Goal: Task Accomplishment & Management: Use online tool/utility

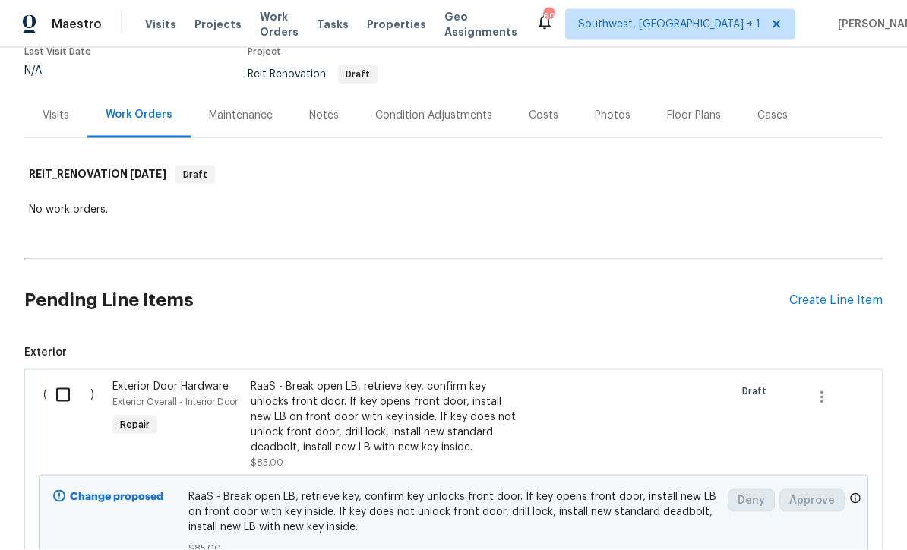
scroll to position [141, 0]
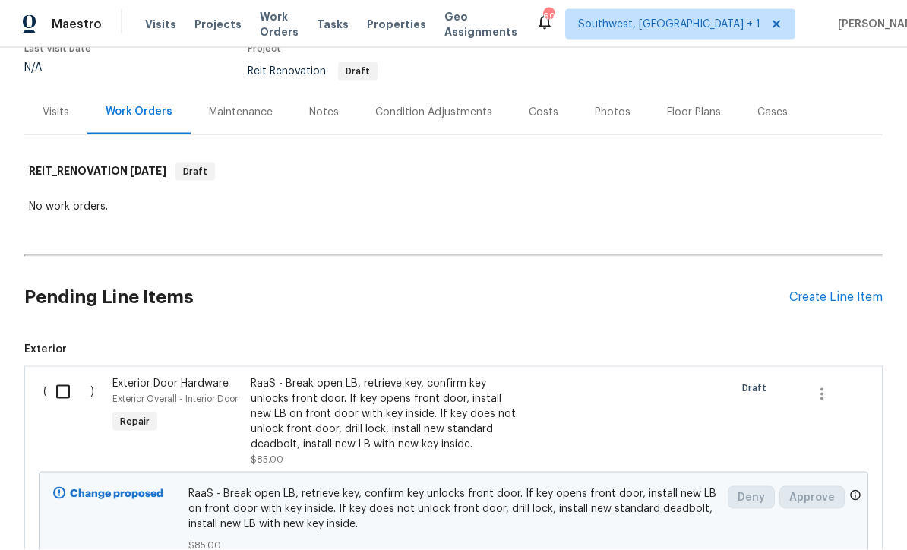
click at [520, 372] on div "RaaS - Break open LB, retrieve key, confirm key unlocks front door. If key open…" at bounding box center [384, 422] width 277 height 100
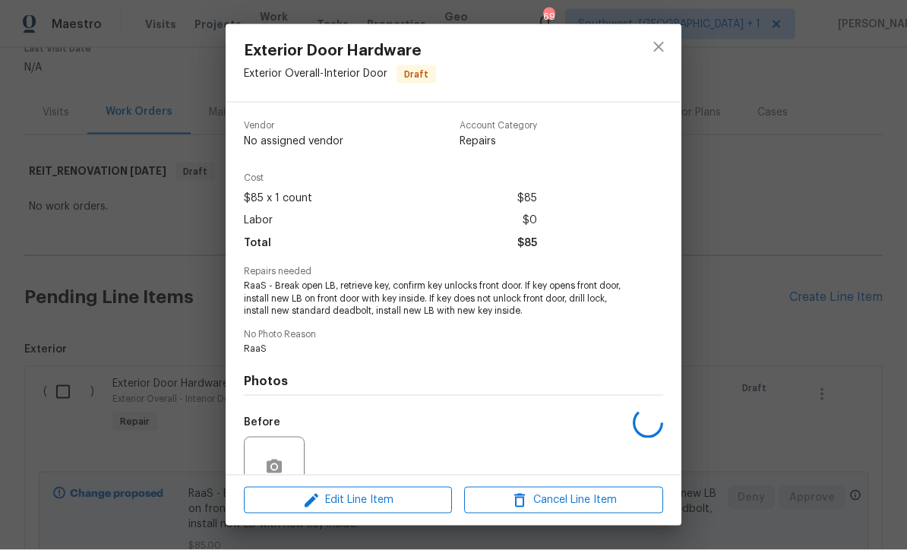
scroll to position [50, 0]
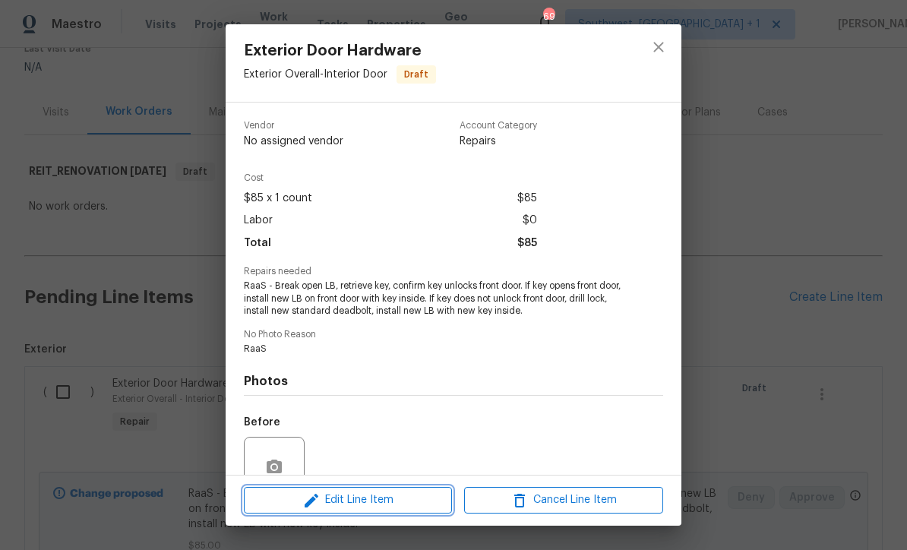
click at [410, 511] on button "Edit Line Item" at bounding box center [348, 500] width 208 height 27
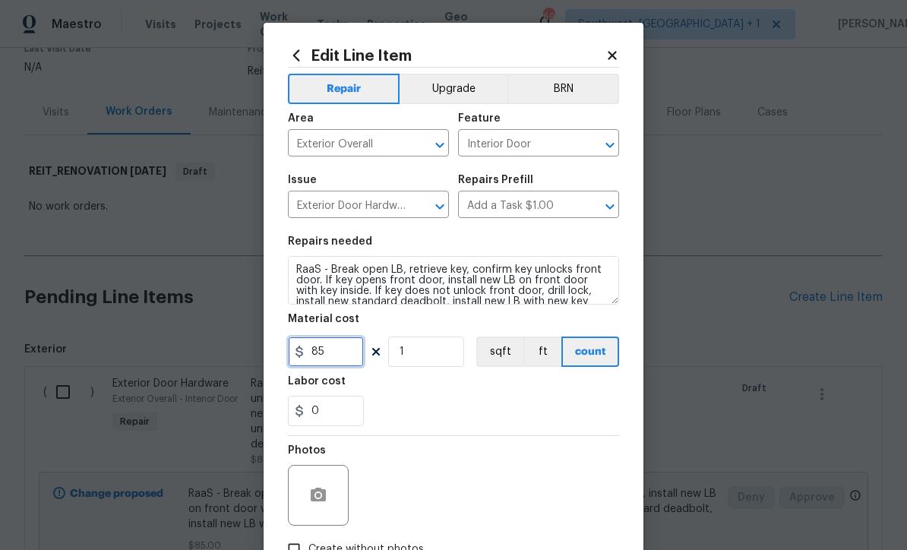
click at [362, 356] on input "85" at bounding box center [326, 352] width 76 height 30
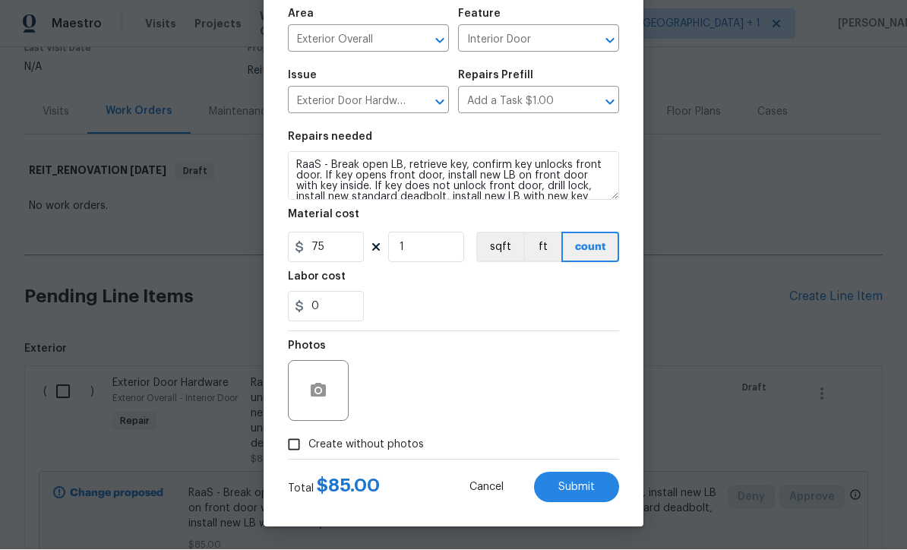
scroll to position [107, 0]
type input "75"
click at [540, 387] on div "Photos" at bounding box center [453, 381] width 331 height 99
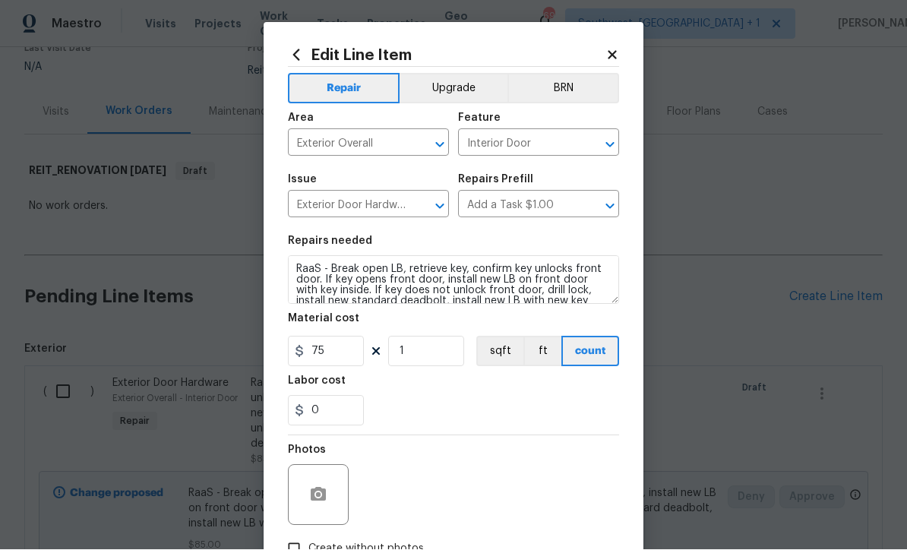
scroll to position [0, 0]
click at [525, 146] on input "Interior Door" at bounding box center [517, 145] width 119 height 24
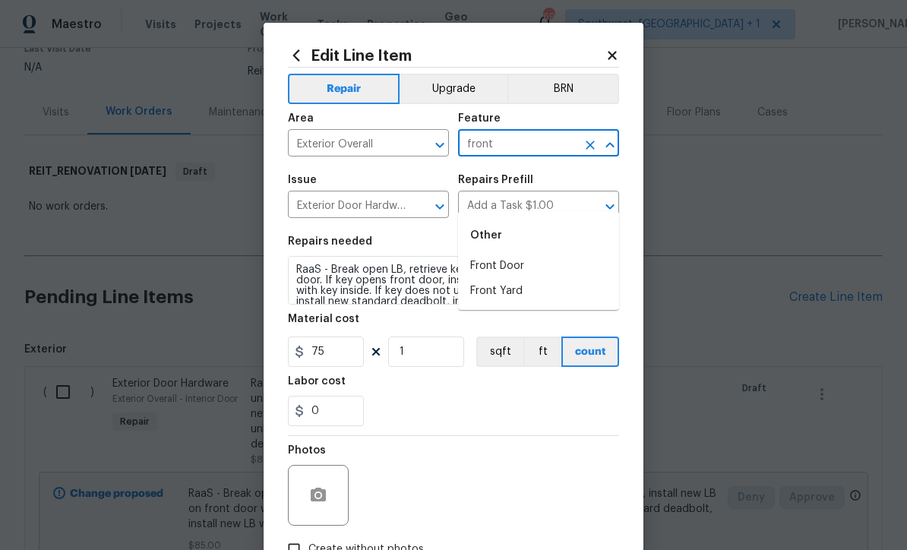
click at [514, 254] on li "Front Door" at bounding box center [538, 266] width 161 height 25
type input "Front Door"
click at [533, 460] on div "Photos" at bounding box center [453, 485] width 331 height 99
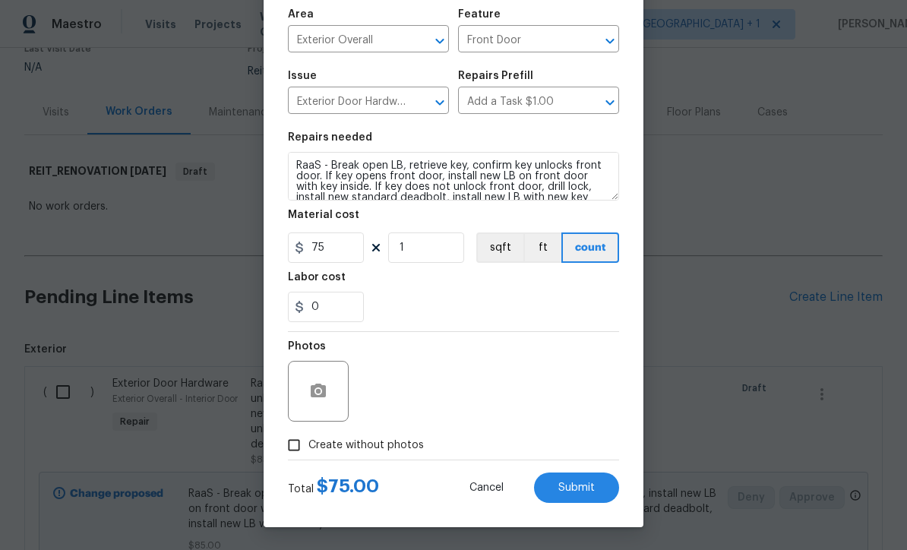
scroll to position [107, 0]
click at [574, 496] on button "Submit" at bounding box center [576, 488] width 85 height 30
type input "75"
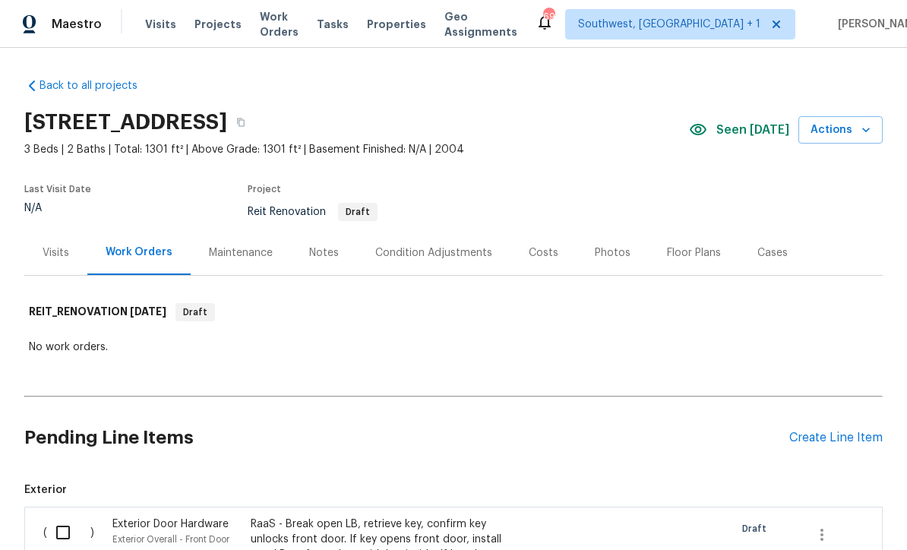
scroll to position [0, 0]
click at [200, 31] on span "Projects" at bounding box center [218, 24] width 47 height 15
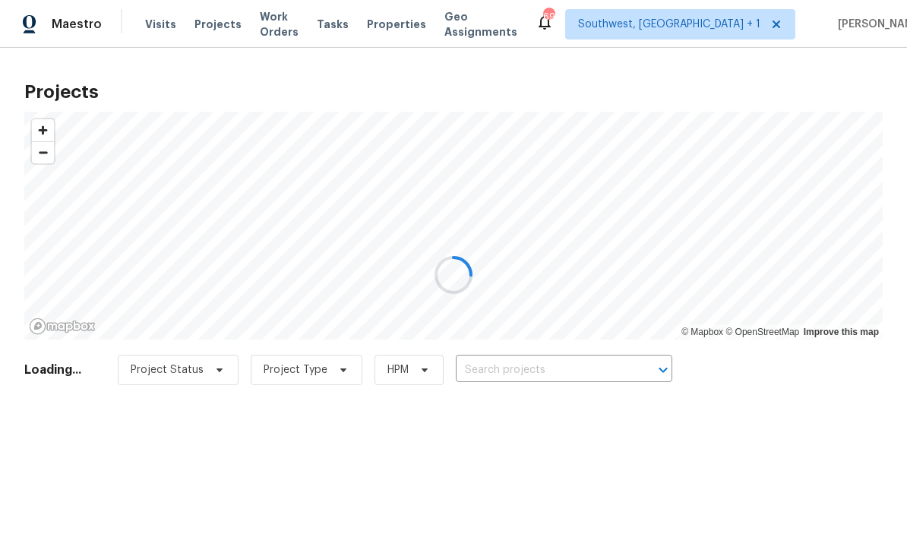
click at [558, 374] on div at bounding box center [453, 275] width 907 height 550
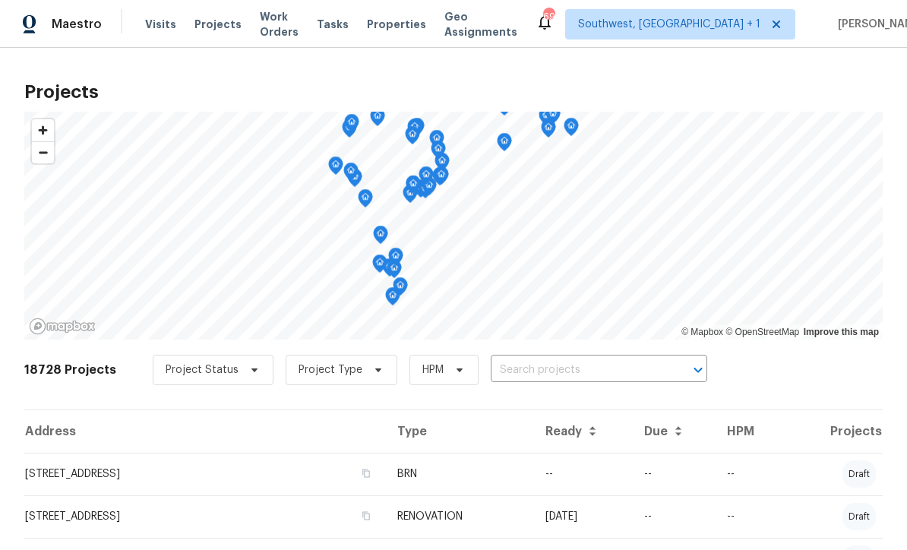
click at [552, 370] on input "text" at bounding box center [578, 371] width 174 height 24
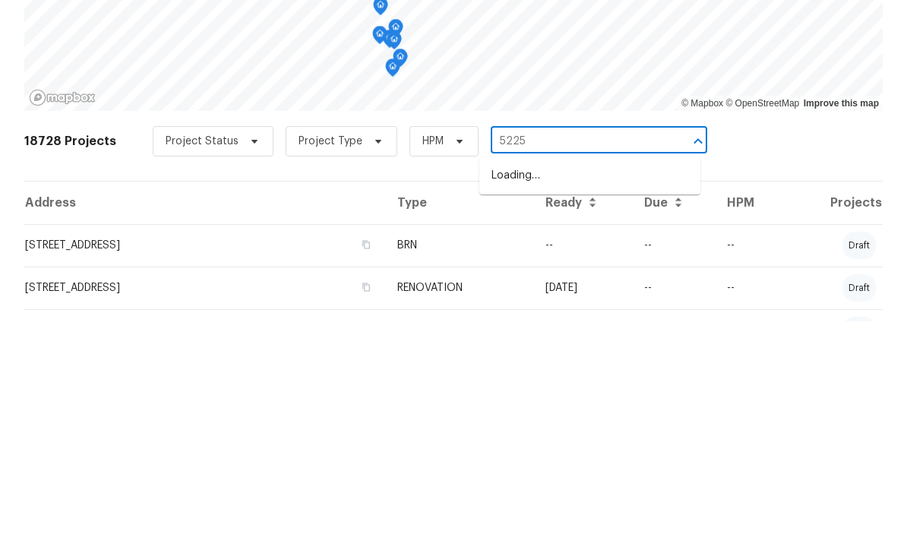
type input "5225"
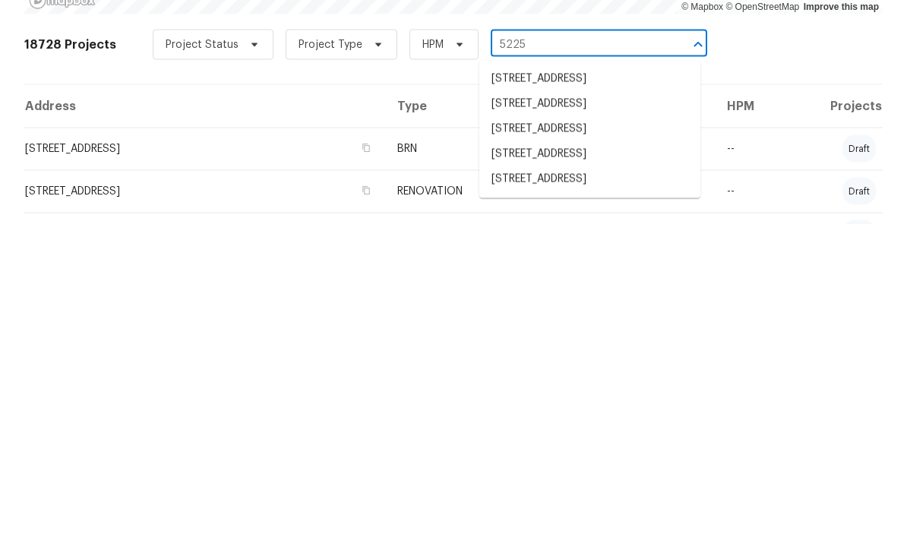
scroll to position [4, 0]
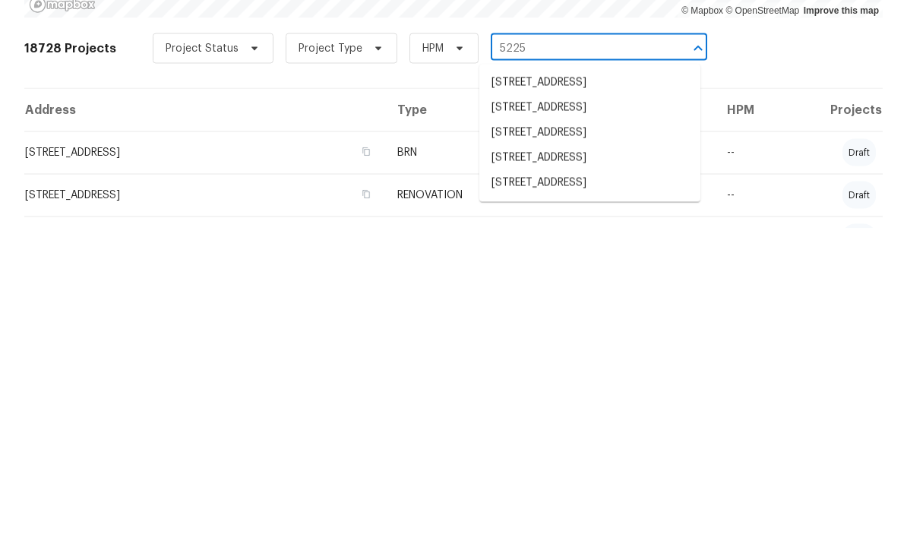
click at [590, 467] on li "[STREET_ADDRESS]" at bounding box center [589, 479] width 221 height 25
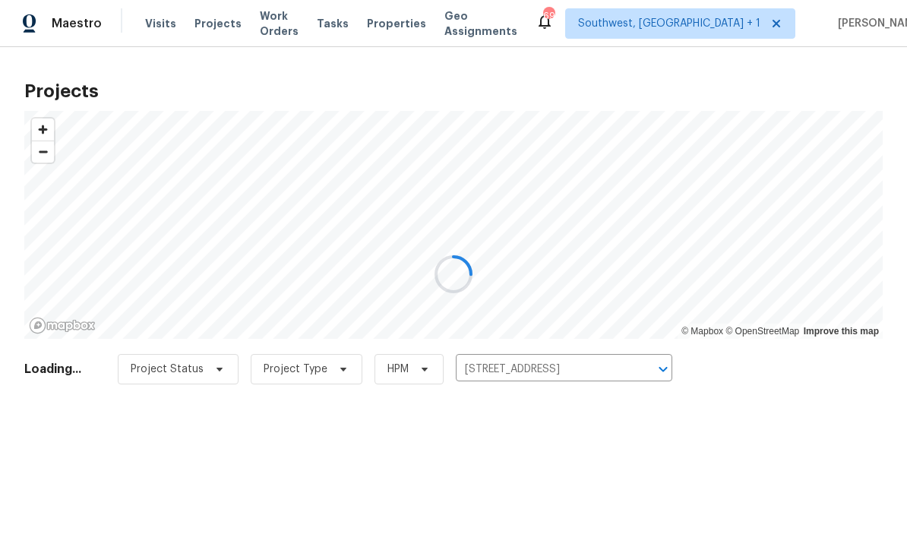
scroll to position [1, 0]
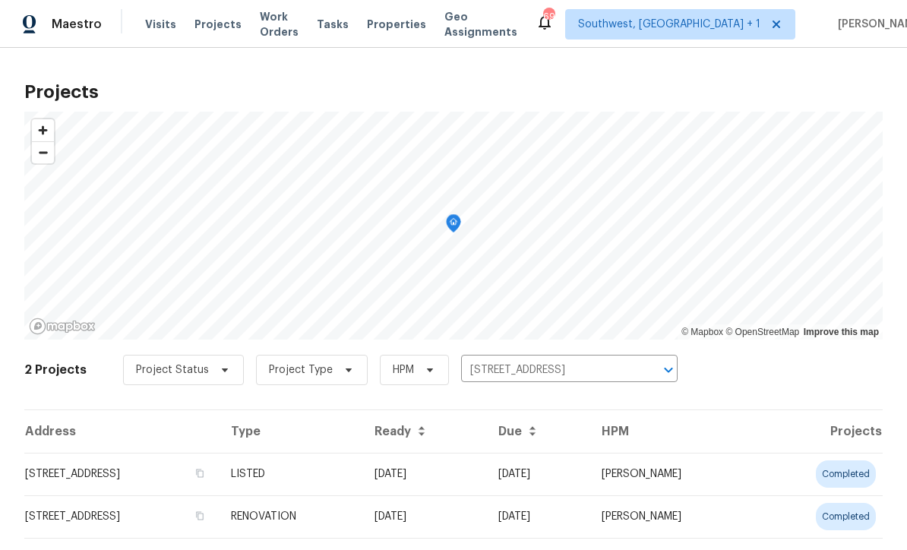
click at [486, 482] on td "[DATE]" at bounding box center [424, 474] width 124 height 43
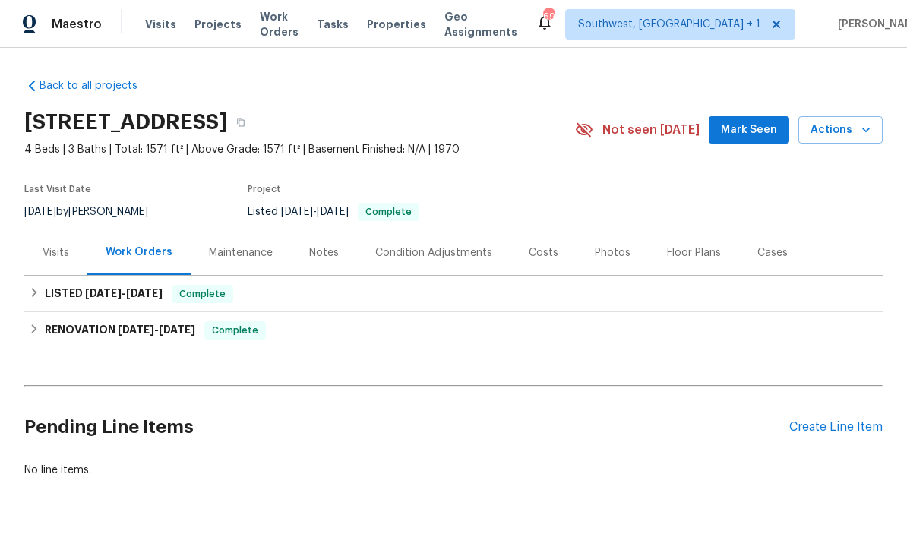
click at [834, 426] on div "Create Line Item" at bounding box center [836, 427] width 93 height 14
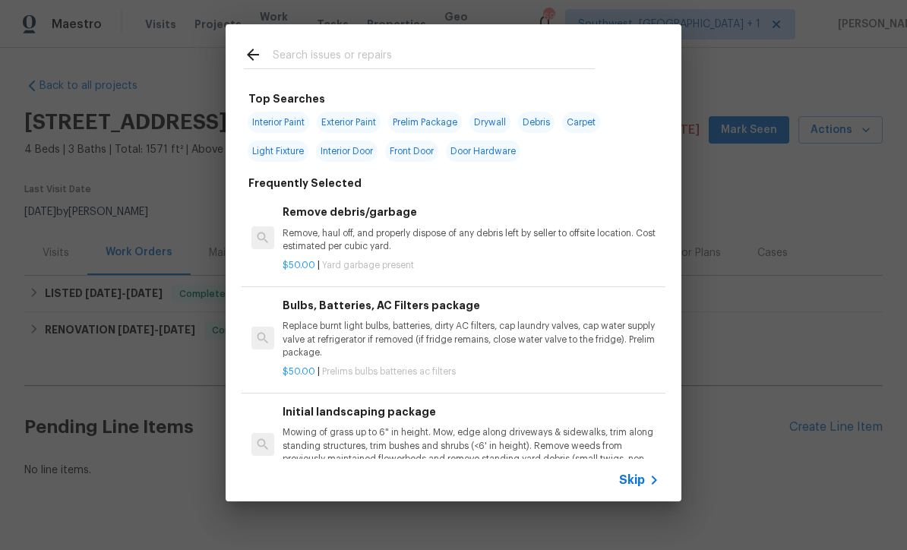
click at [335, 43] on div at bounding box center [420, 54] width 388 height 60
click at [631, 483] on span "Skip" at bounding box center [632, 480] width 26 height 15
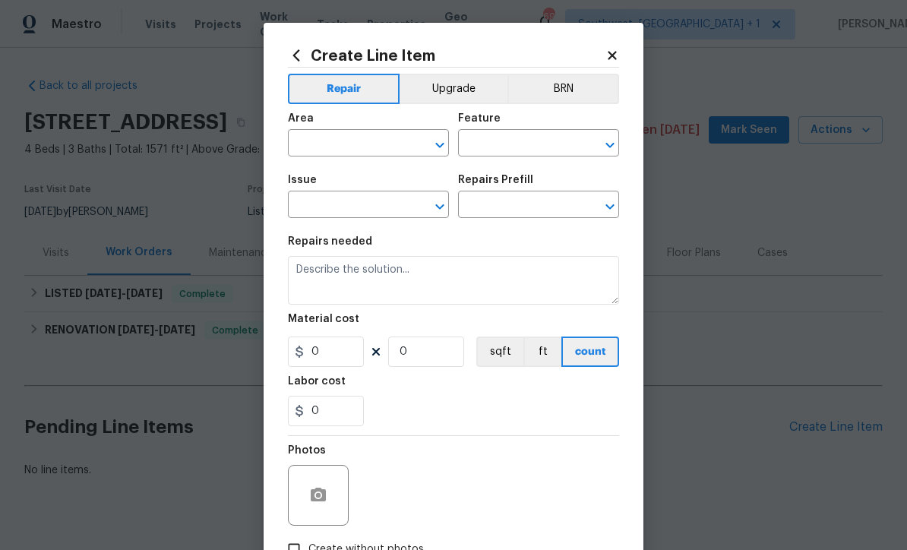
click at [319, 150] on input "text" at bounding box center [347, 145] width 119 height 24
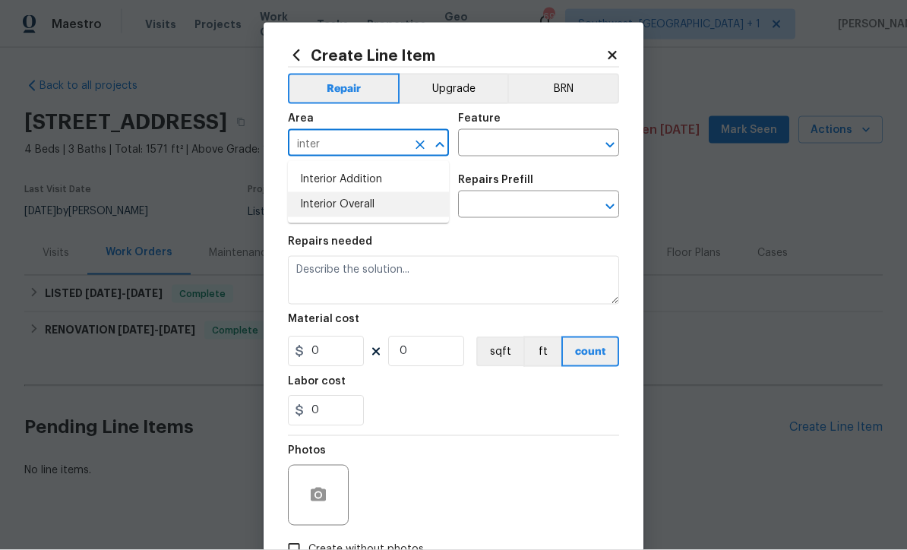
click at [374, 209] on li "Interior Overall" at bounding box center [368, 204] width 161 height 25
type input "Interior Overall"
click at [529, 143] on input "text" at bounding box center [517, 145] width 119 height 24
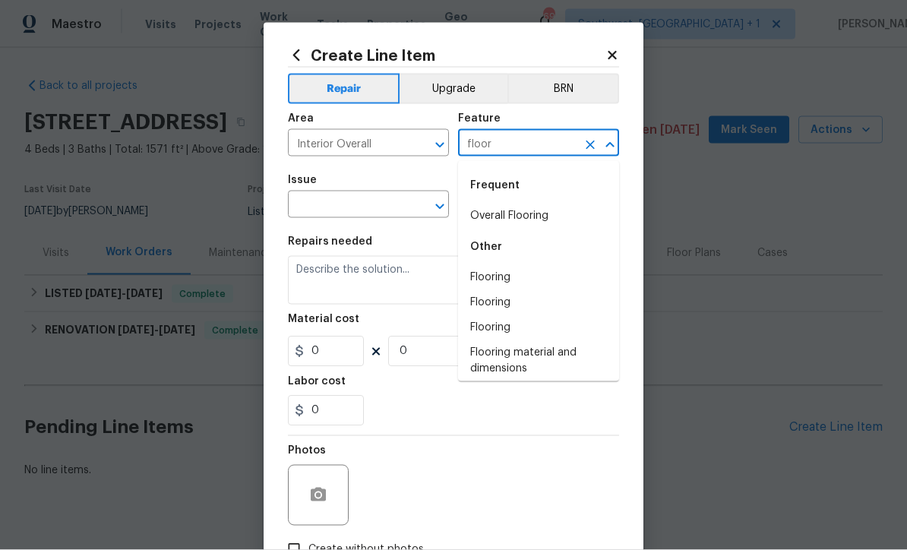
click at [535, 218] on li "Overall Flooring" at bounding box center [538, 216] width 161 height 25
type input "Overall Flooring"
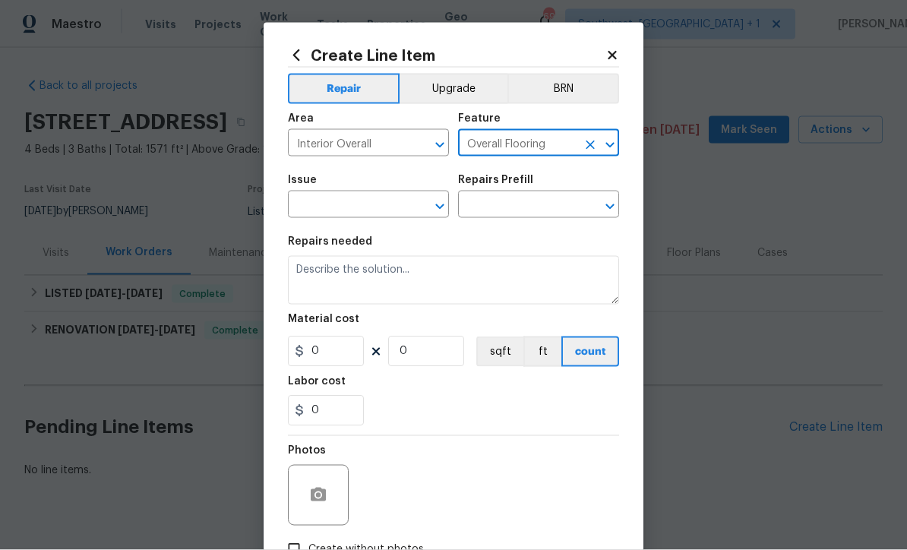
click at [399, 204] on input "text" at bounding box center [347, 207] width 119 height 24
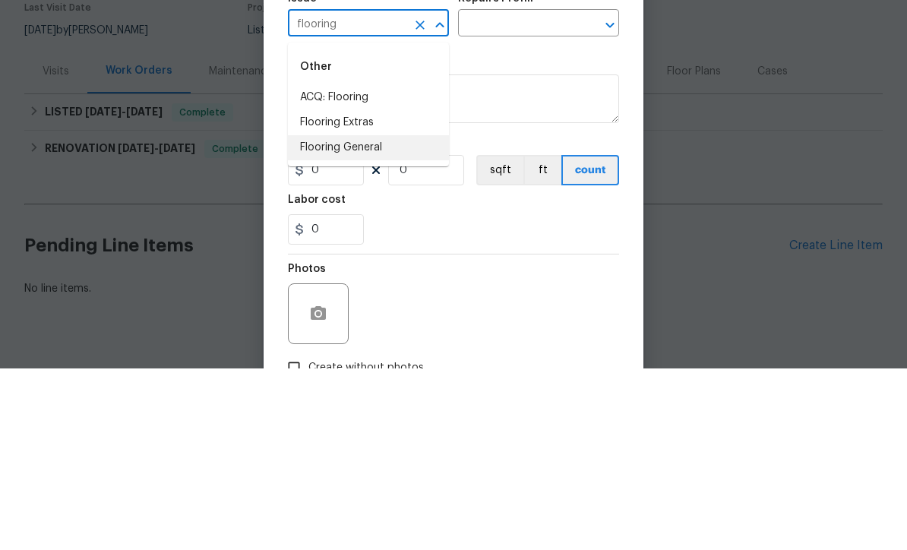
click at [365, 317] on li "Flooring General" at bounding box center [368, 329] width 161 height 25
type input "Flooring General"
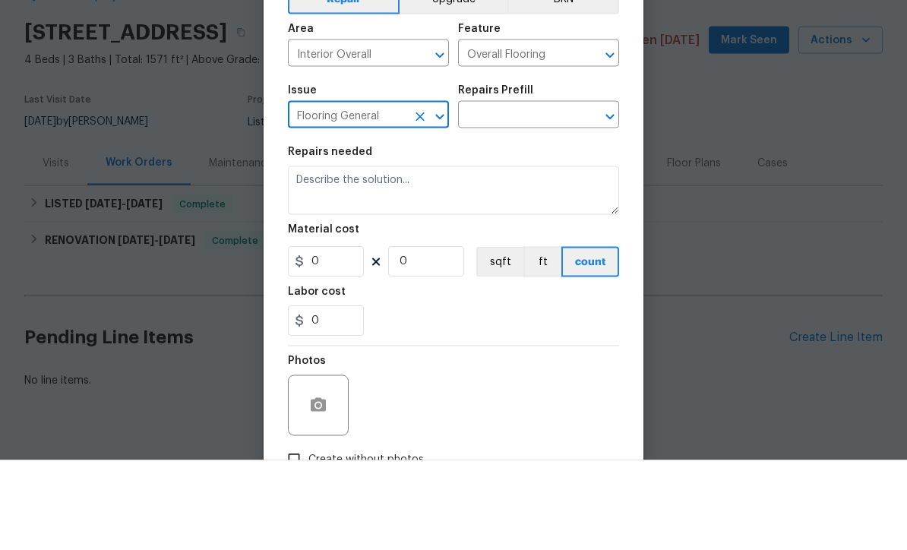
click at [555, 195] on input "text" at bounding box center [517, 207] width 119 height 24
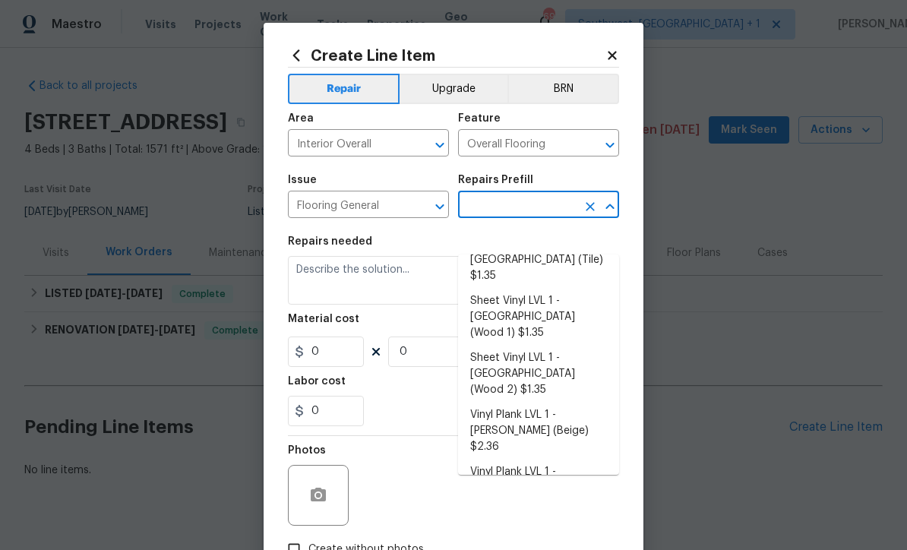
scroll to position [223, 0]
click at [547, 518] on li "Vinyl Plank LVL 2 - Best Door 4.5 (Beige) $3.65" at bounding box center [538, 538] width 161 height 41
type input "Vinyl Plank LVL 2 - Best Door 4.5 (Beige) $3.65"
type textarea "Install LVP (Best Door 4.5 220 Sweeper Beige) Includes transitions, glue and as…"
type input "1"
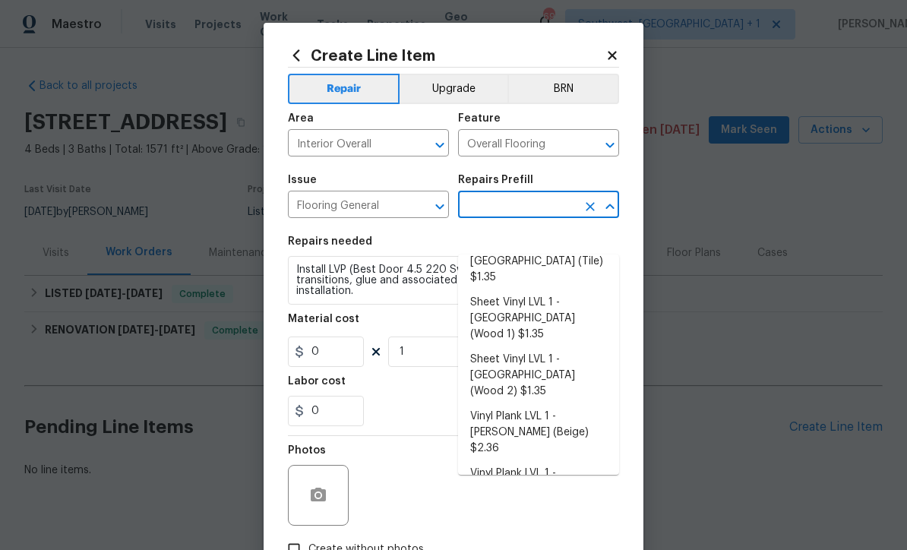
type input "Vinyl Plank LVL 2 - Best Door 4.5 (Beige) $3.65"
type input "3.65"
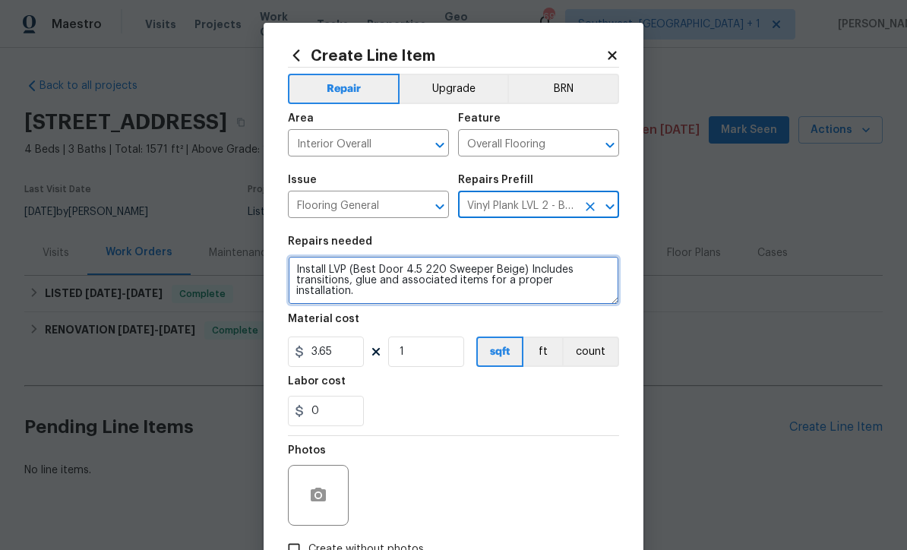
click at [328, 267] on textarea "Install LVP (Best Door 4.5 220 Sweeper Beige) Includes transitions, glue and as…" at bounding box center [453, 280] width 331 height 49
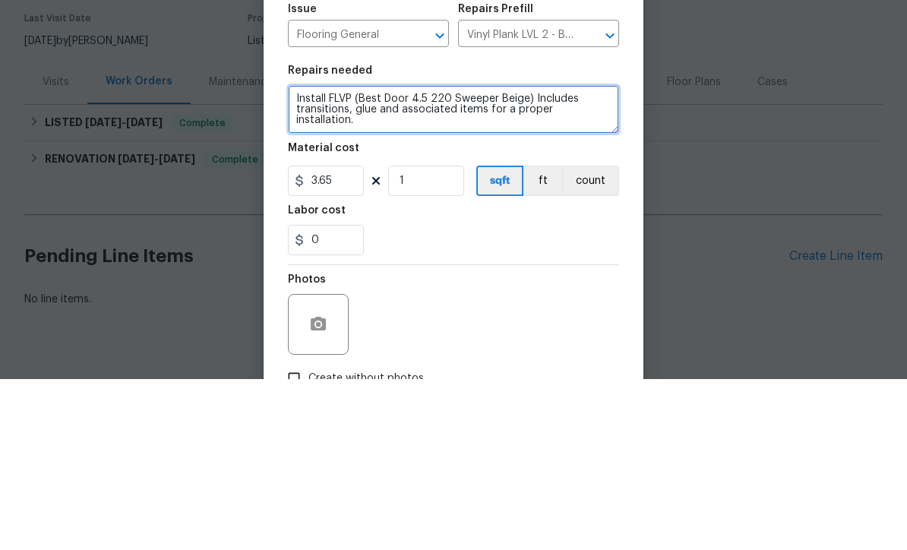
click at [595, 256] on textarea "Install FLVP (Best Door 4.5 220 Sweeper Beige) Includes transitions, glue and a…" at bounding box center [453, 280] width 331 height 49
click at [348, 256] on textarea "Install FLVP (Best Door 4.5 220 Sweeper Beige) Includes transitions, glue and a…" at bounding box center [453, 280] width 331 height 49
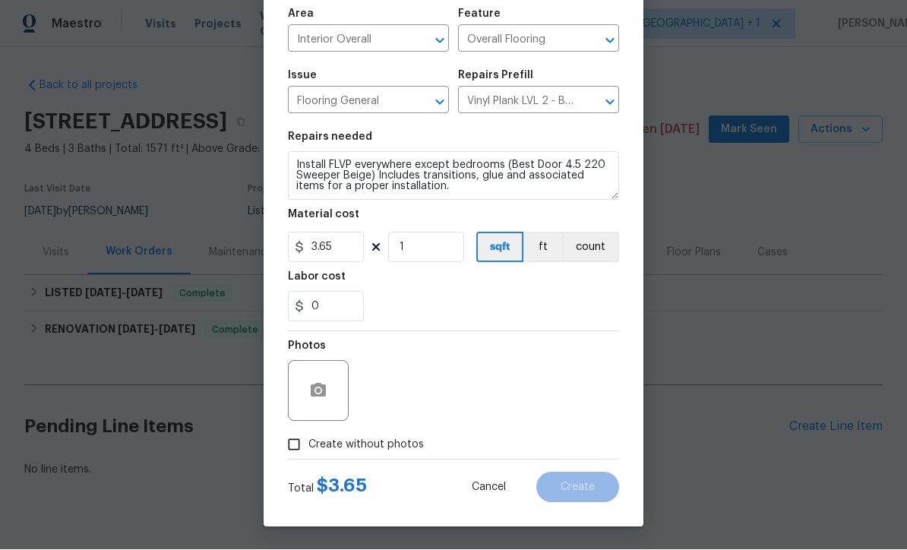
scroll to position [107, 0]
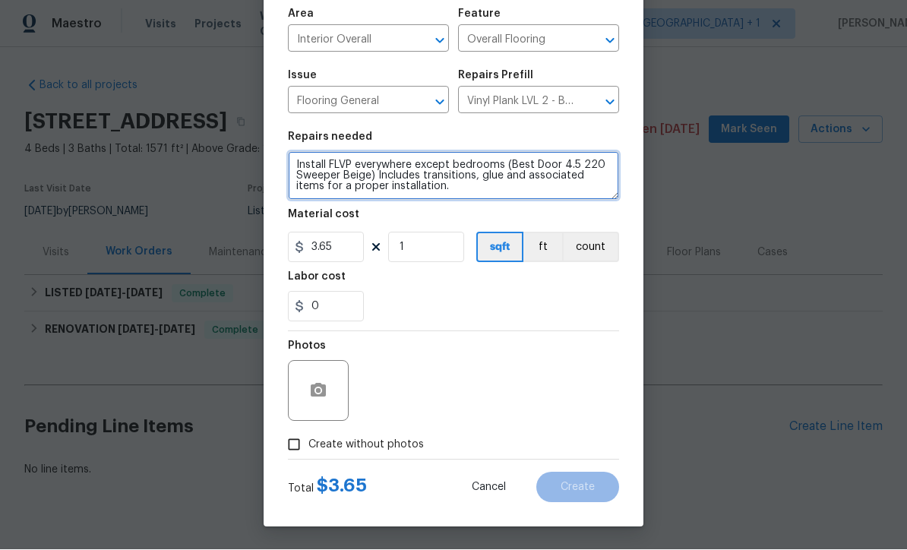
type textarea "Install FLVP everywhere except bedrooms (Best Door 4.5 220 Sweeper Beige) Inclu…"
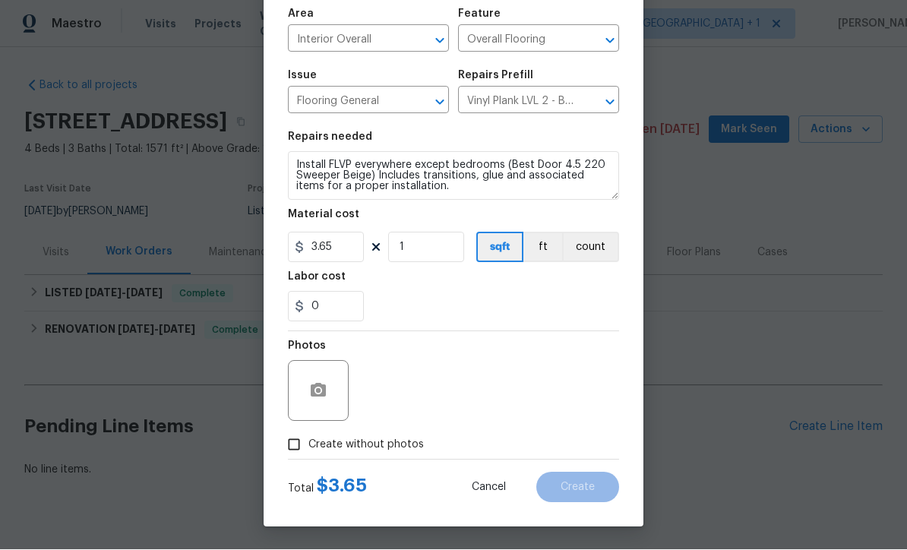
click at [290, 457] on input "Create without photos" at bounding box center [294, 445] width 29 height 29
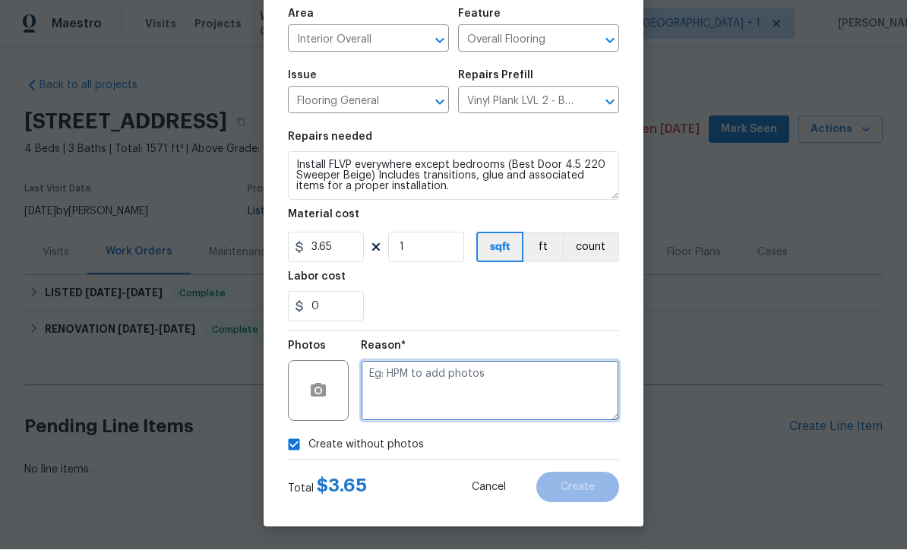
click at [485, 400] on textarea at bounding box center [490, 391] width 258 height 61
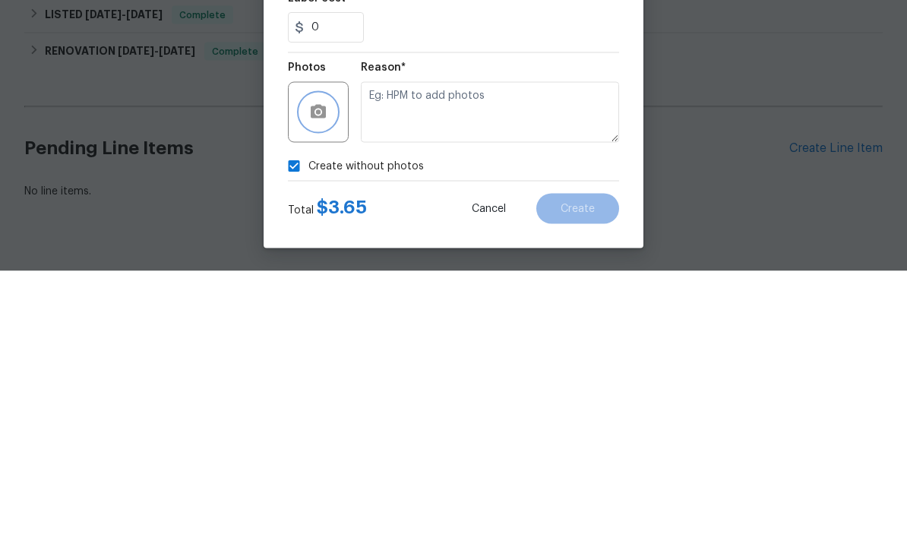
click at [321, 384] on icon "button" at bounding box center [318, 391] width 15 height 14
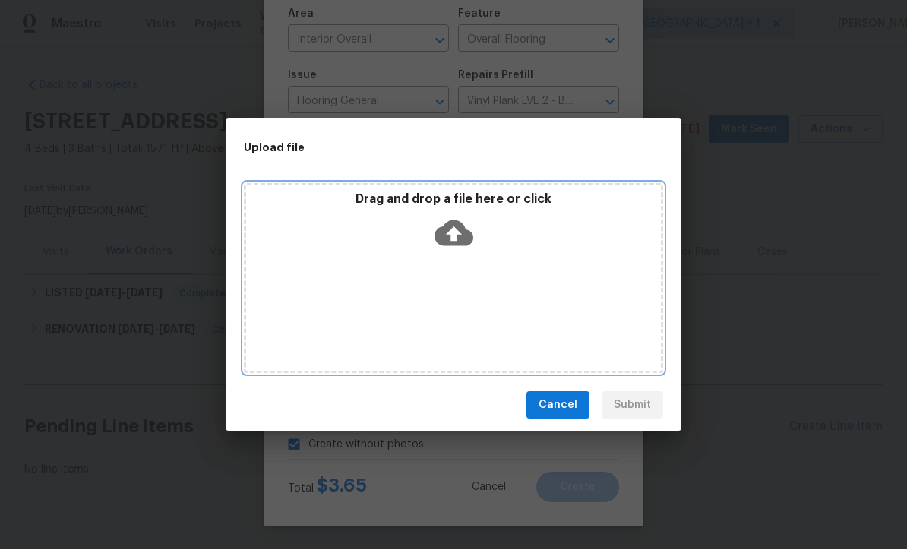
click at [464, 243] on icon at bounding box center [454, 234] width 39 height 26
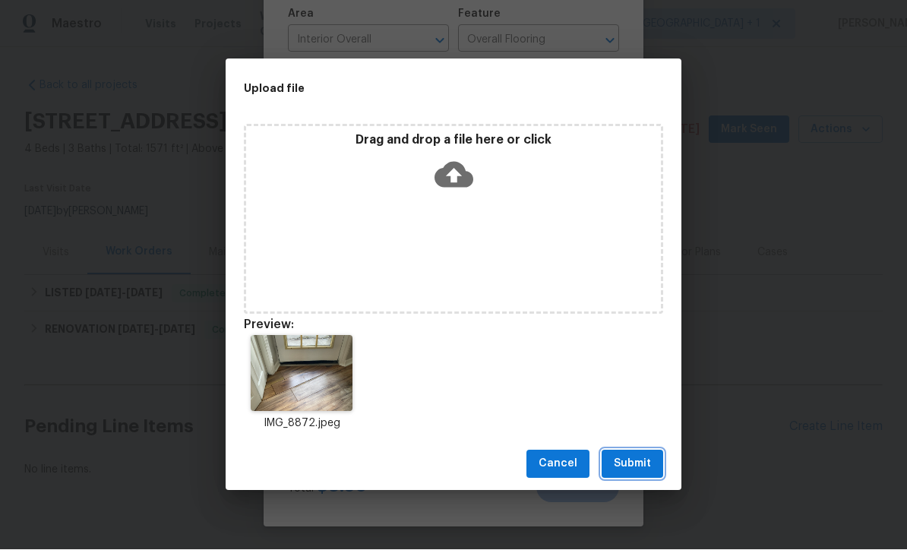
click at [630, 467] on span "Submit" at bounding box center [632, 464] width 37 height 19
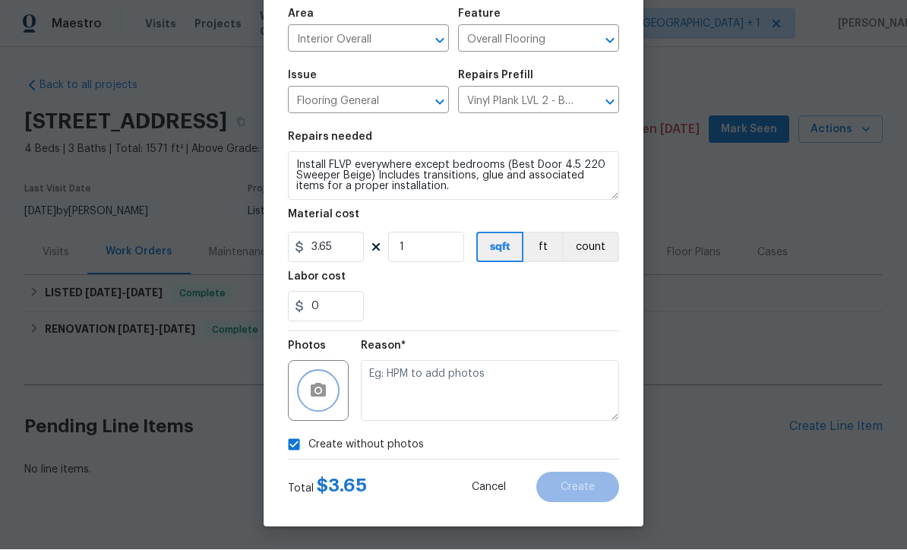
checkbox input "false"
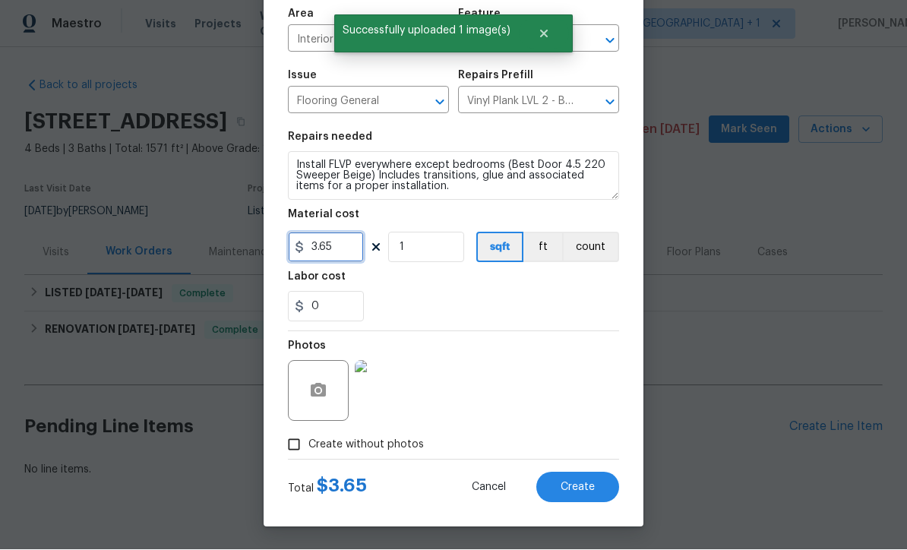
click at [356, 248] on input "3.65" at bounding box center [326, 248] width 76 height 30
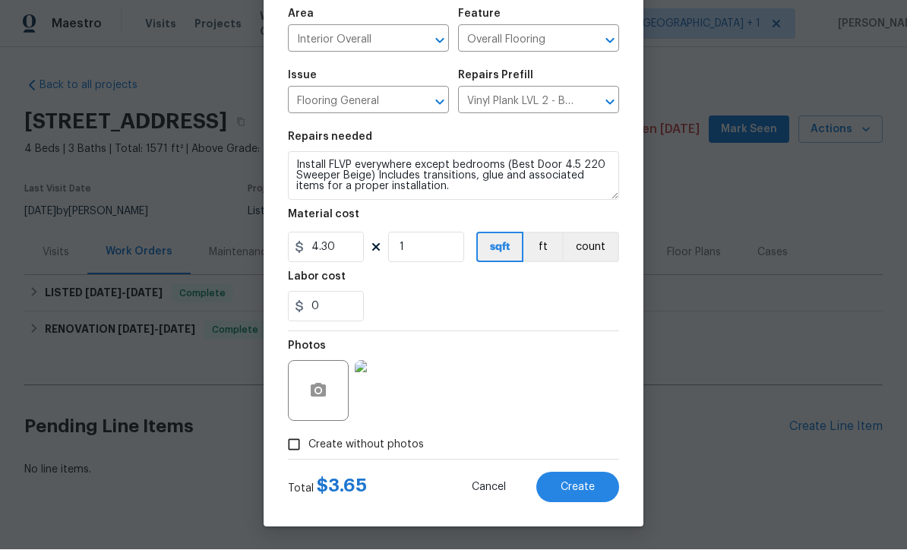
click at [574, 495] on button "Create" at bounding box center [577, 488] width 83 height 30
type input "4.3"
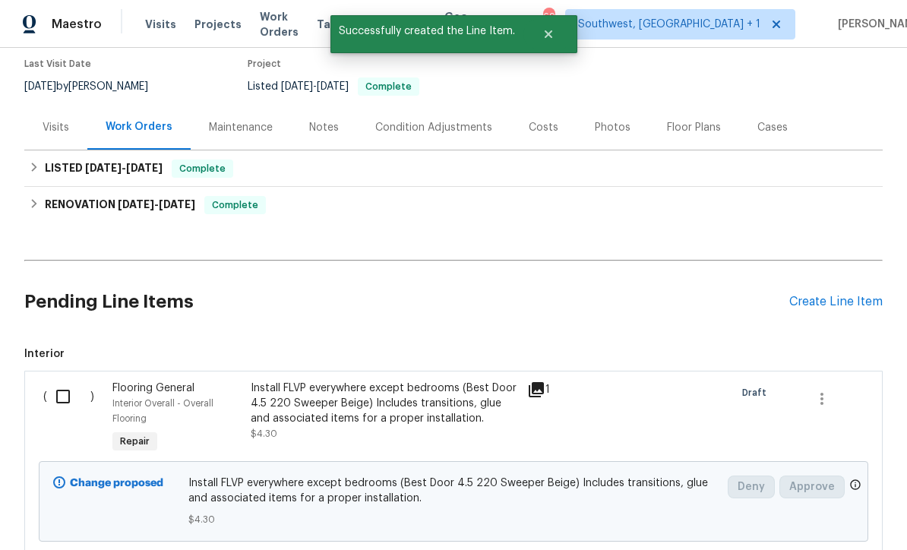
scroll to position [127, 0]
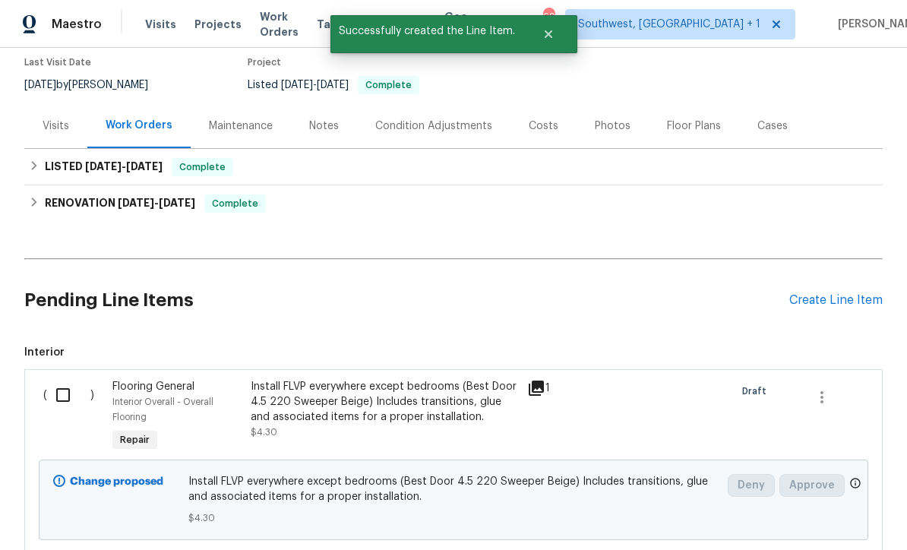
click at [65, 379] on input "checkbox" at bounding box center [68, 395] width 43 height 32
checkbox input "true"
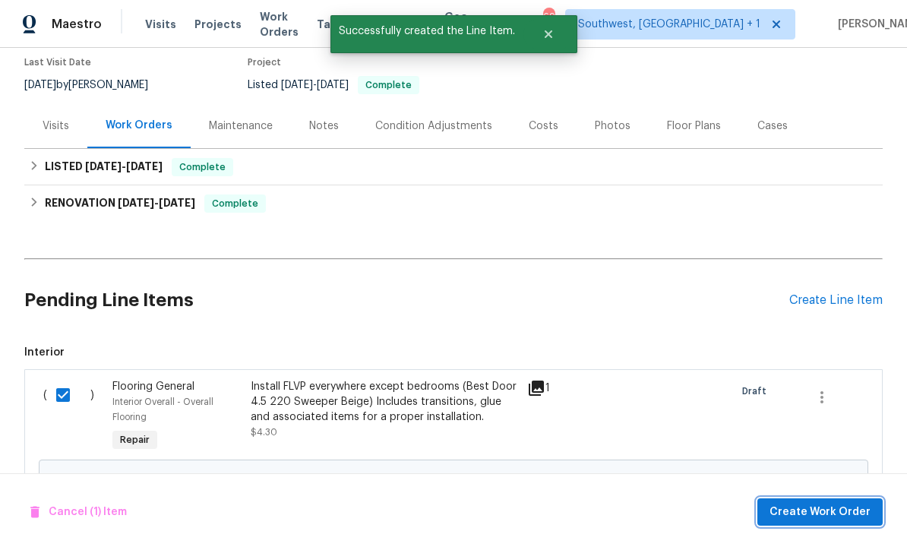
click at [810, 515] on span "Create Work Order" at bounding box center [820, 512] width 101 height 19
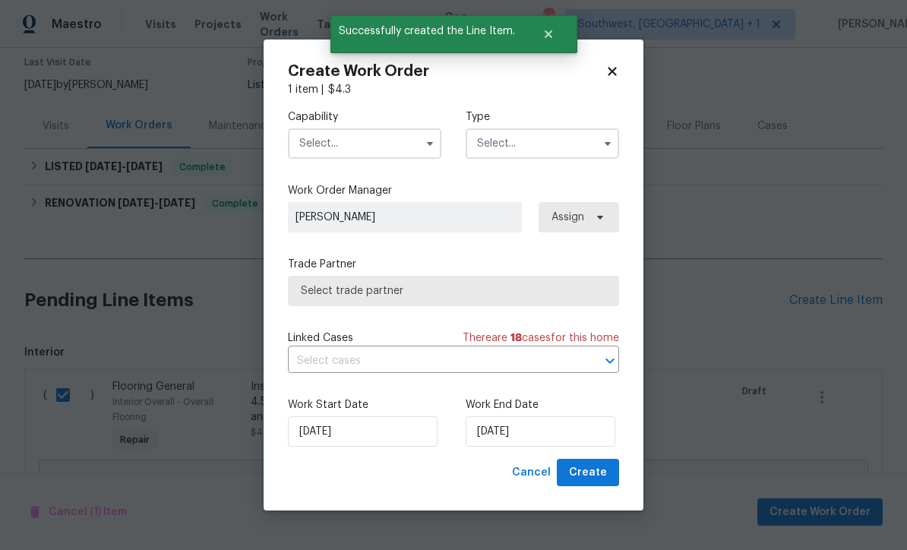
click at [362, 134] on input "text" at bounding box center [364, 143] width 153 height 30
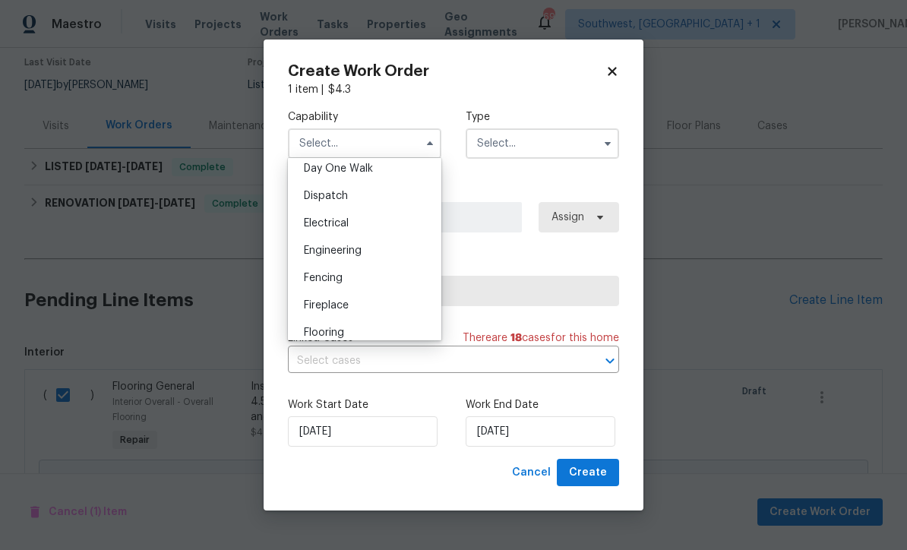
scroll to position [461, 0]
click at [359, 304] on div "Flooring" at bounding box center [365, 303] width 146 height 27
type input "Flooring"
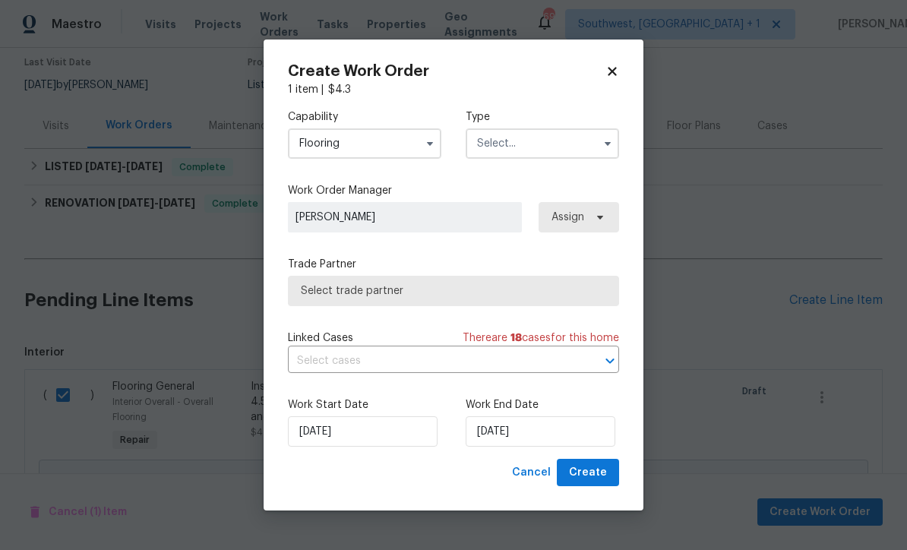
click at [565, 137] on input "text" at bounding box center [542, 143] width 153 height 30
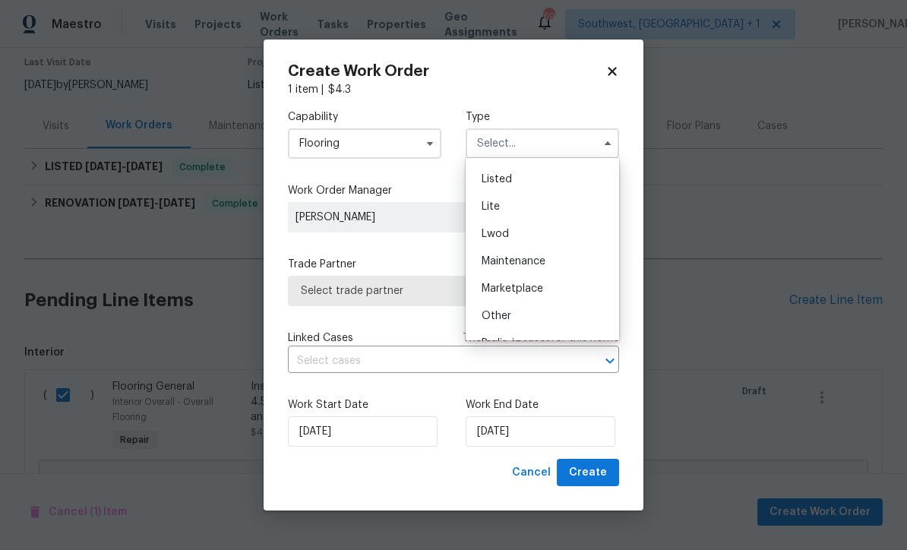
scroll to position [159, 0]
click at [511, 185] on span "Listed" at bounding box center [497, 181] width 30 height 11
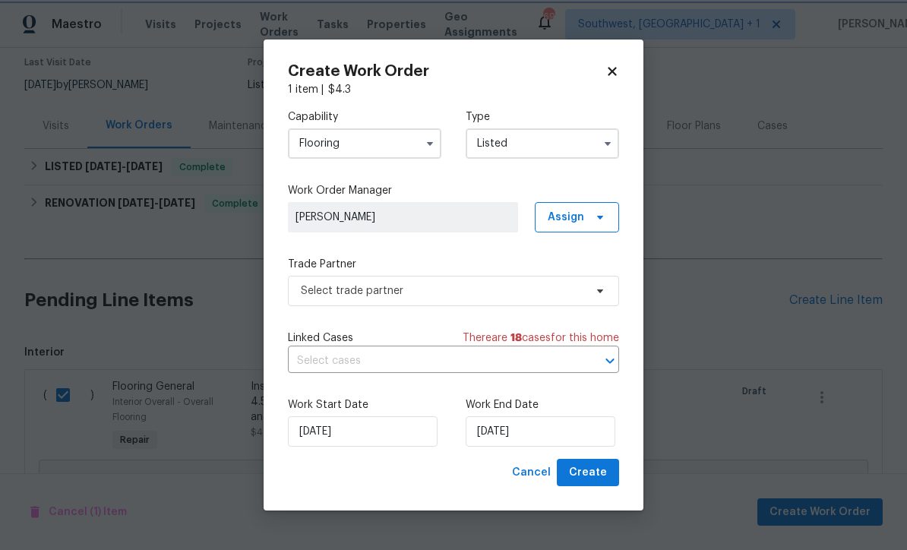
type input "Listed"
click at [583, 220] on span "Assign" at bounding box center [566, 217] width 36 height 15
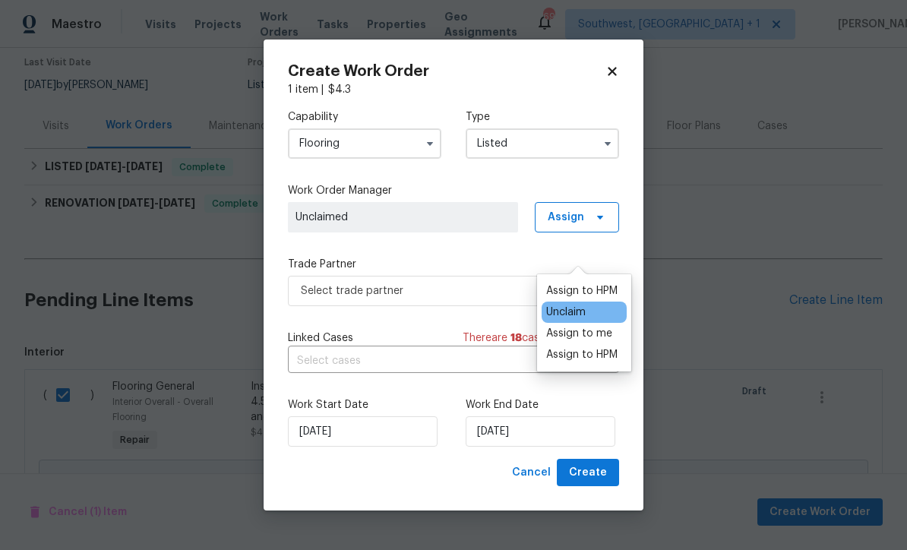
click at [581, 326] on div "Assign to me" at bounding box center [579, 333] width 66 height 15
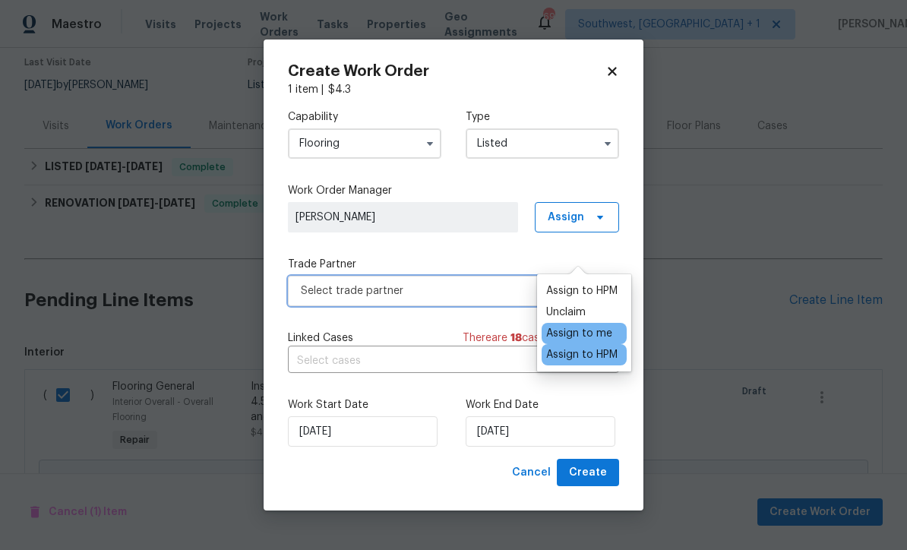
click at [451, 288] on span "Select trade partner" at bounding box center [442, 290] width 283 height 15
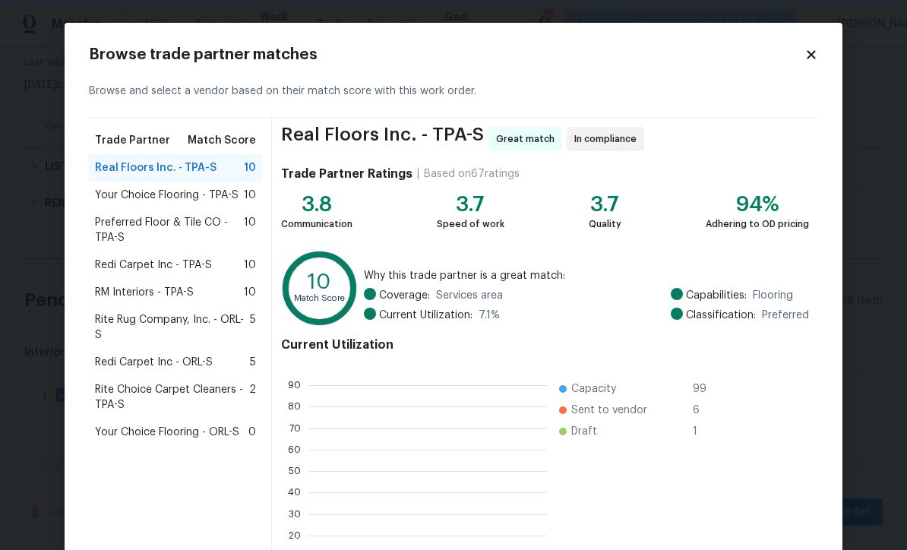
scroll to position [2, 2]
click at [203, 287] on div "RM Interiors - TPA-S 10" at bounding box center [175, 292] width 161 height 15
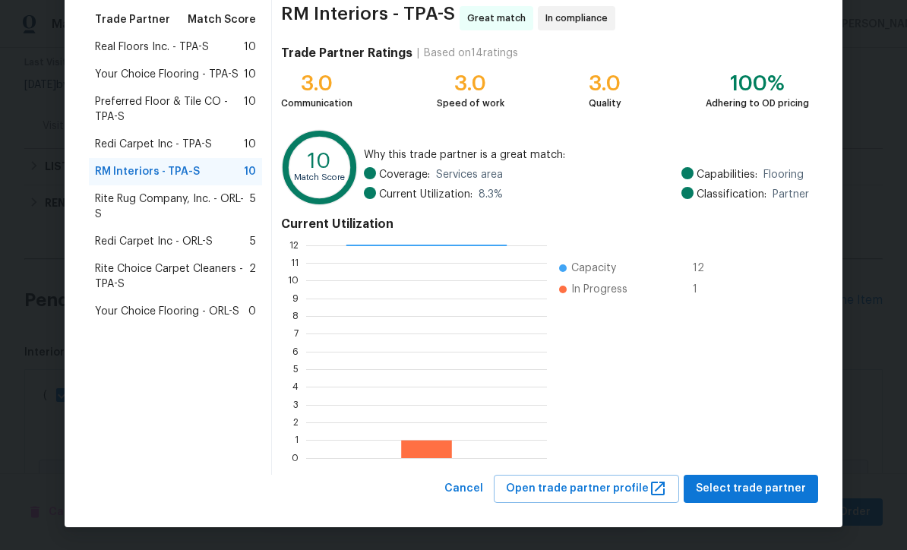
scroll to position [120, 0]
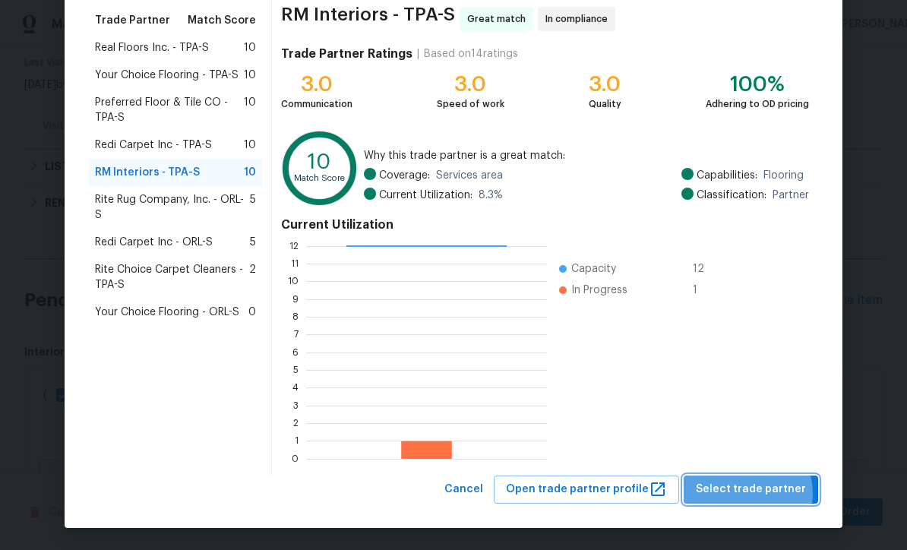
click at [753, 493] on span "Select trade partner" at bounding box center [751, 489] width 110 height 19
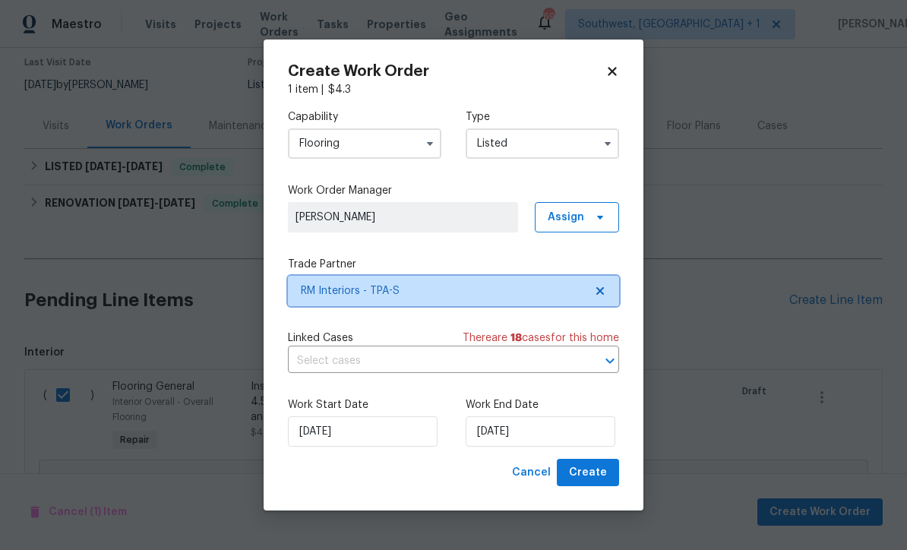
scroll to position [0, 0]
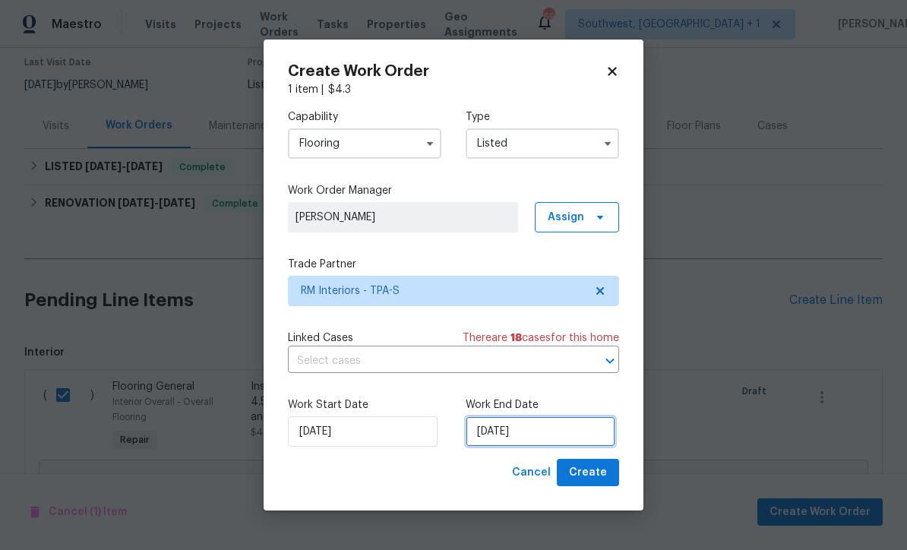
click at [555, 433] on input "[DATE]" at bounding box center [541, 431] width 150 height 30
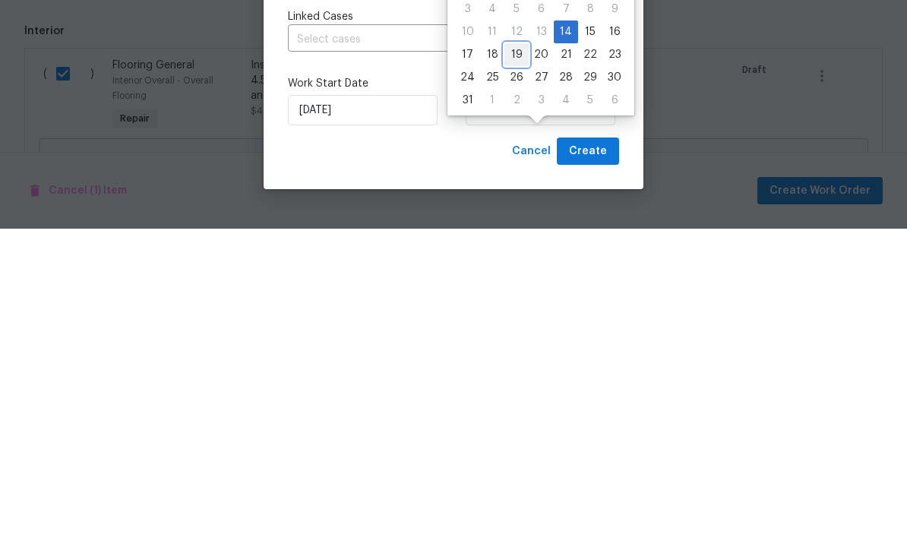
click at [516, 365] on div "19" at bounding box center [517, 375] width 24 height 21
type input "[DATE]"
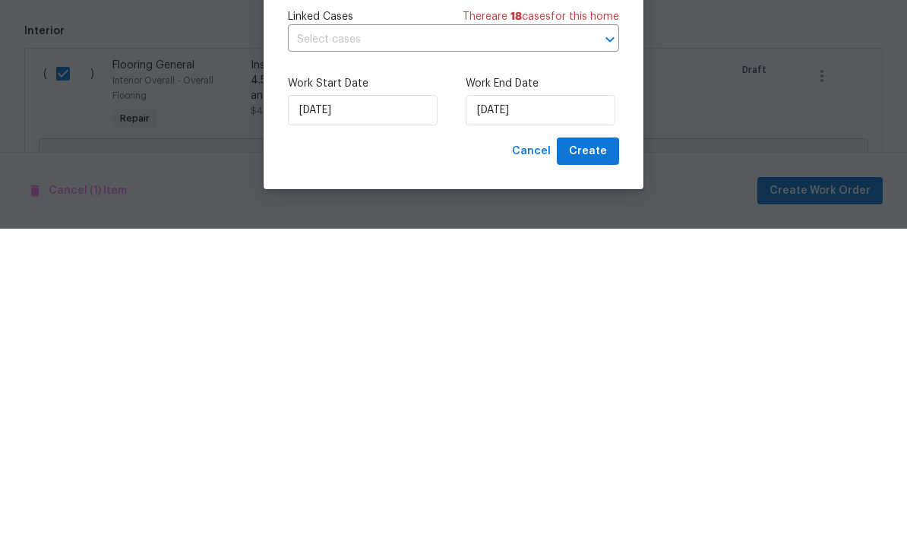
scroll to position [50, 0]
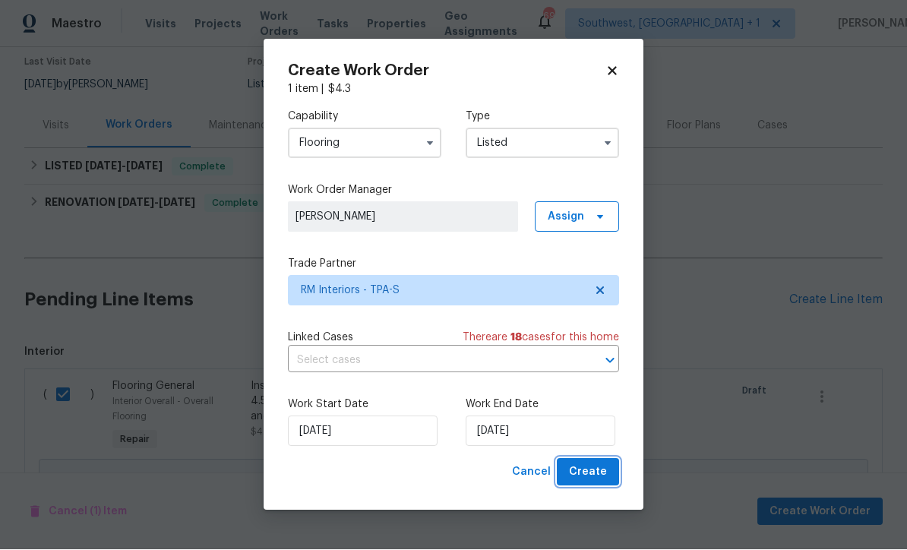
click at [589, 479] on span "Create" at bounding box center [588, 473] width 38 height 19
checkbox input "false"
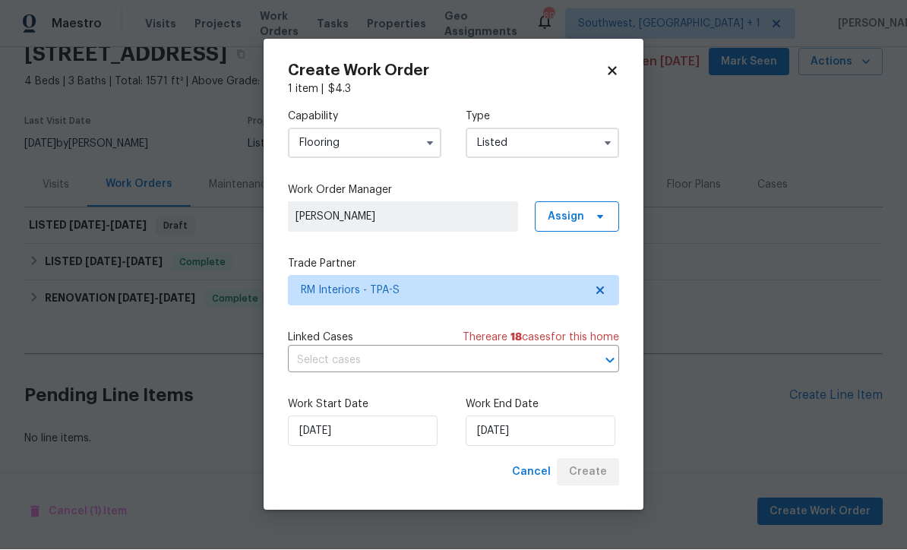
scroll to position [17, 0]
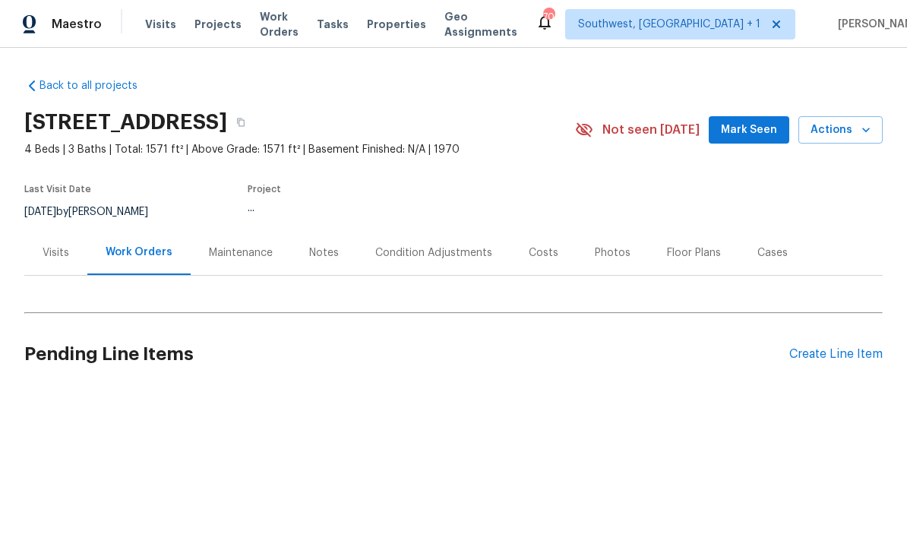
scroll to position [50, 0]
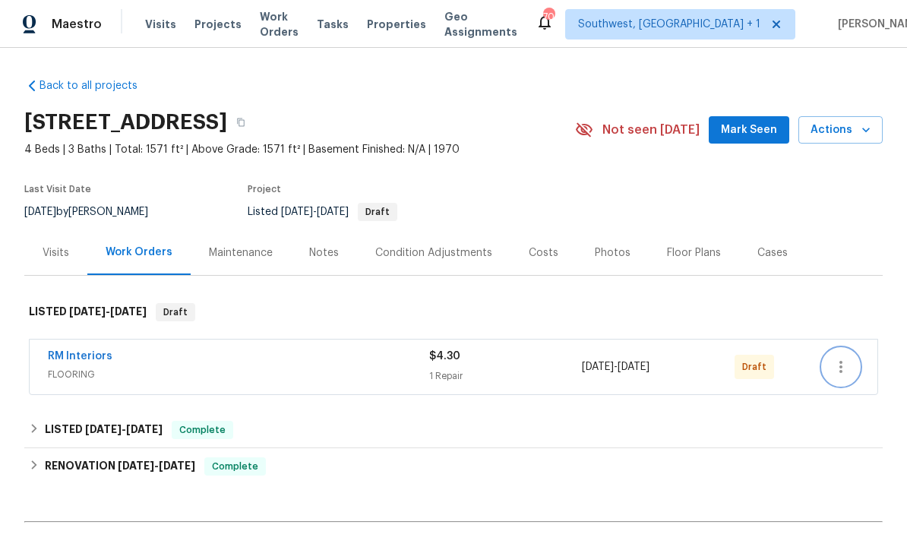
click at [853, 349] on button "button" at bounding box center [841, 367] width 36 height 36
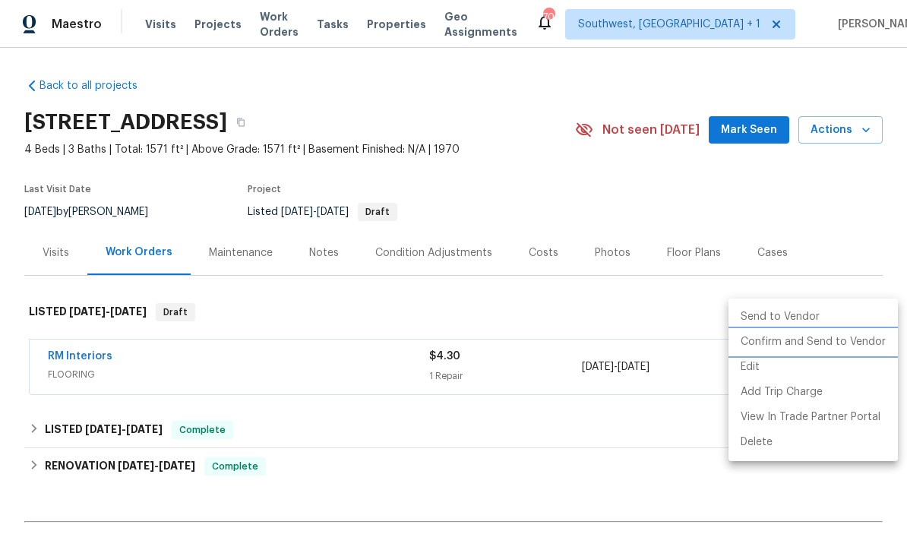
click at [824, 343] on li "Confirm and Send to Vendor" at bounding box center [813, 342] width 169 height 25
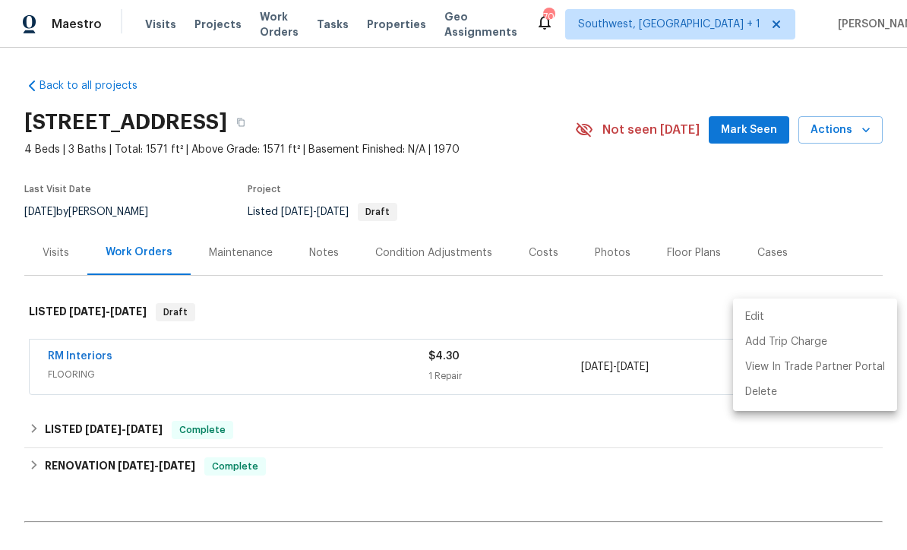
click at [742, 158] on div at bounding box center [453, 275] width 907 height 550
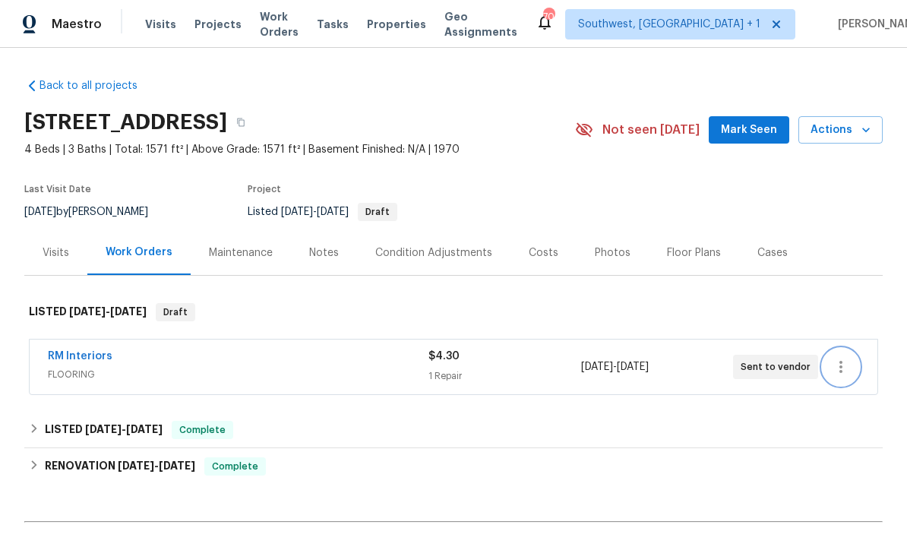
scroll to position [0, 0]
